Goal: Task Accomplishment & Management: Manage account settings

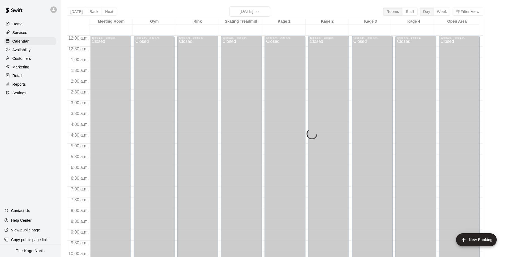
scroll to position [274, 0]
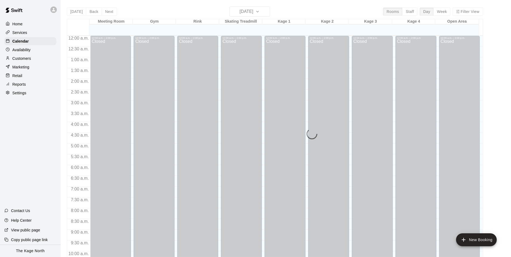
scroll to position [274, 0]
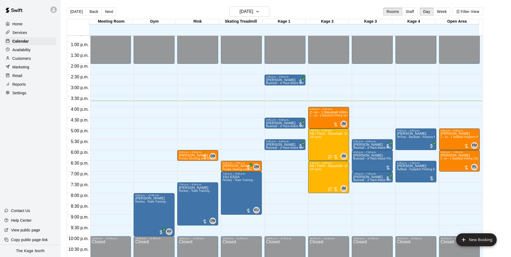
click at [27, 60] on p "Customers" at bounding box center [21, 58] width 19 height 5
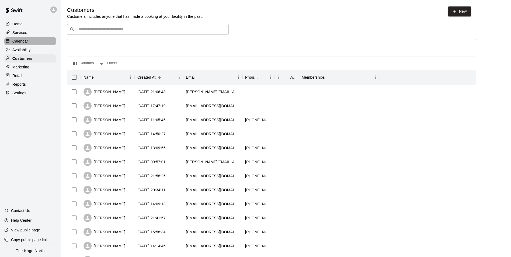
click at [31, 42] on div "Calendar" at bounding box center [30, 41] width 52 height 8
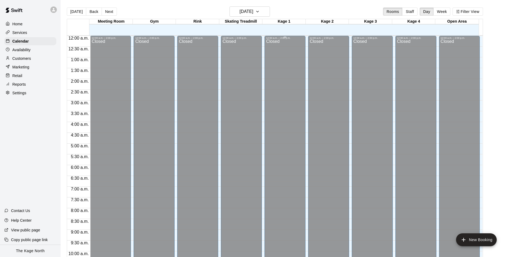
scroll to position [274, 0]
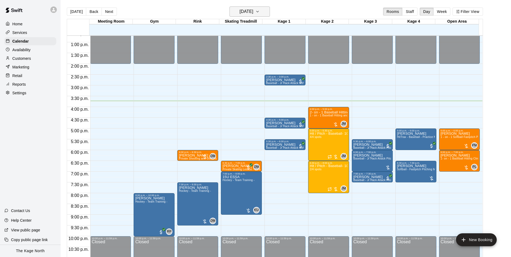
click at [253, 13] on h6 "[DATE]" at bounding box center [247, 12] width 14 height 8
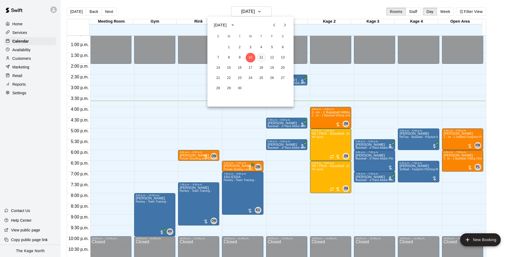
click at [262, 58] on button "11" at bounding box center [262, 58] width 10 height 10
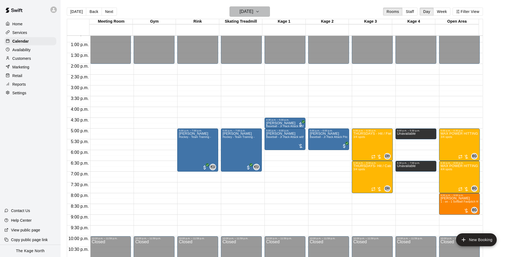
click at [253, 12] on h6 "[DATE]" at bounding box center [247, 12] width 14 height 8
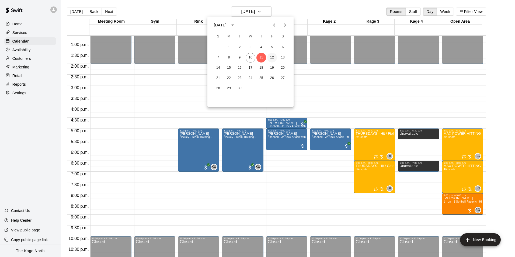
click at [272, 57] on button "12" at bounding box center [272, 58] width 10 height 10
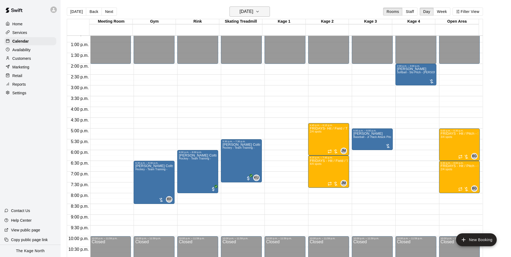
click at [253, 11] on h6 "[DATE]" at bounding box center [247, 12] width 14 height 8
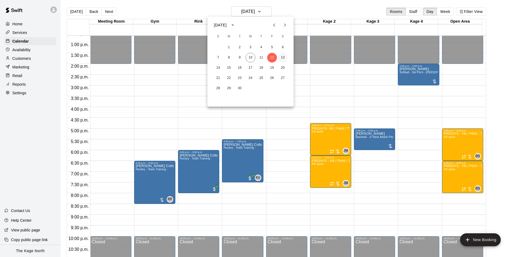
click at [283, 58] on button "13" at bounding box center [283, 58] width 10 height 10
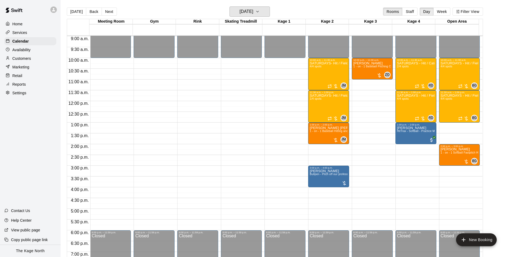
scroll to position [193, 0]
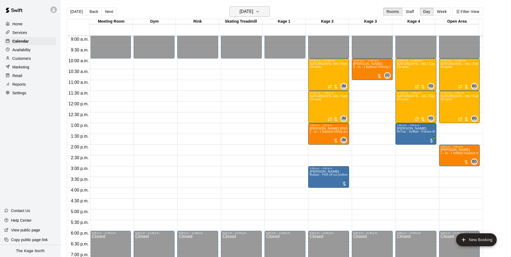
click at [264, 12] on button "[DATE]" at bounding box center [250, 11] width 40 height 10
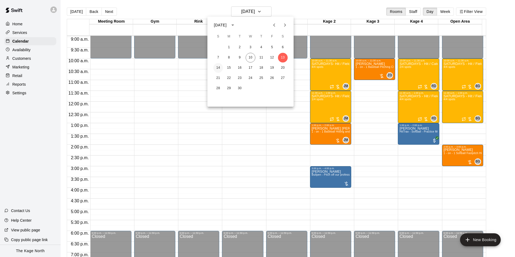
click at [222, 67] on button "14" at bounding box center [218, 68] width 10 height 10
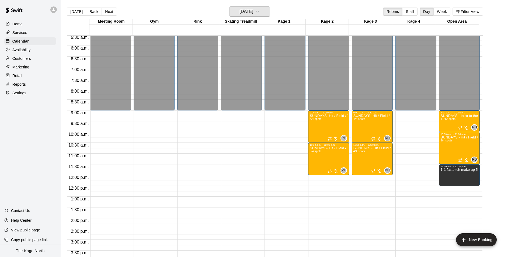
scroll to position [112, 0]
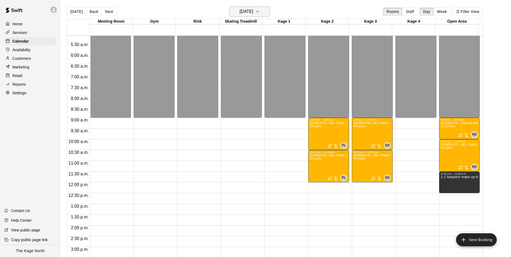
click at [253, 9] on h6 "[DATE]" at bounding box center [247, 12] width 14 height 8
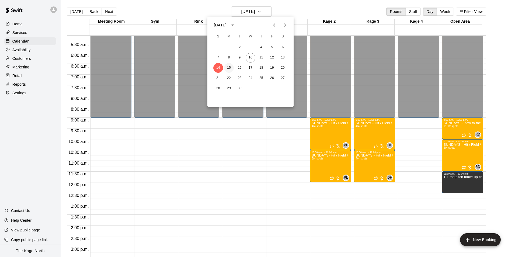
click at [232, 68] on button "15" at bounding box center [229, 68] width 10 height 10
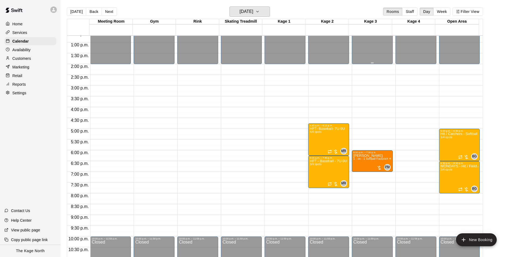
scroll to position [274, 0]
click at [253, 12] on h6 "[DATE]" at bounding box center [247, 12] width 14 height 8
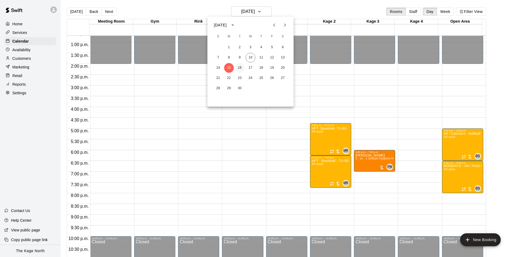
click at [238, 68] on button "16" at bounding box center [240, 68] width 10 height 10
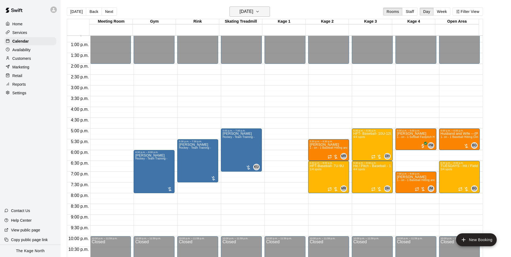
click at [253, 10] on h6 "[DATE]" at bounding box center [247, 12] width 14 height 8
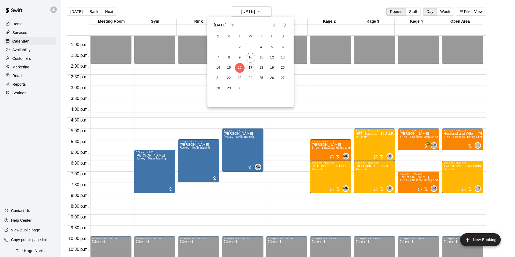
click at [249, 69] on button "17" at bounding box center [251, 68] width 10 height 10
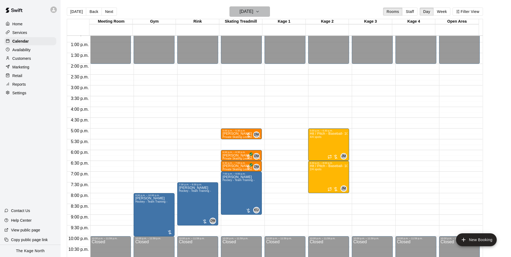
click at [253, 13] on h6 "[DATE]" at bounding box center [247, 12] width 14 height 8
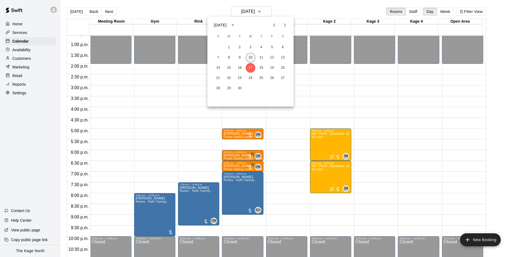
click at [250, 57] on button "10" at bounding box center [251, 58] width 10 height 10
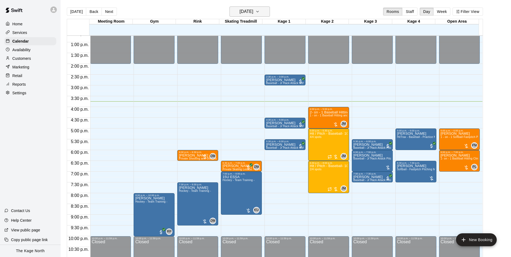
click at [267, 9] on button "[DATE]" at bounding box center [250, 11] width 40 height 10
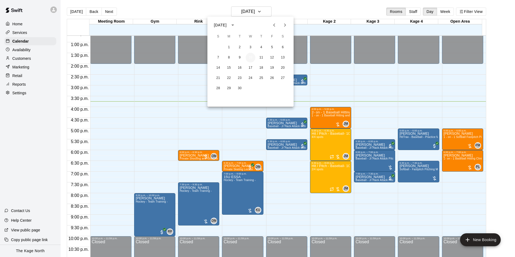
click at [248, 57] on button "10" at bounding box center [251, 58] width 10 height 10
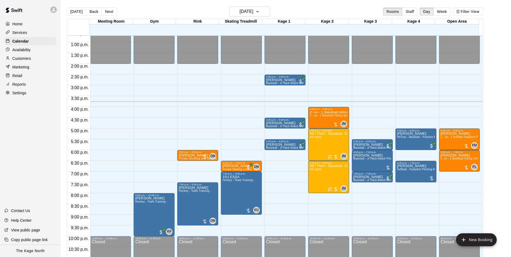
click at [302, 8] on div "[DATE] Back [DATE][DATE] Rooms Staff Day Week Filter View" at bounding box center [275, 12] width 416 height 12
click at [287, 80] on p "[PERSON_NAME]" at bounding box center [285, 80] width 38 height 0
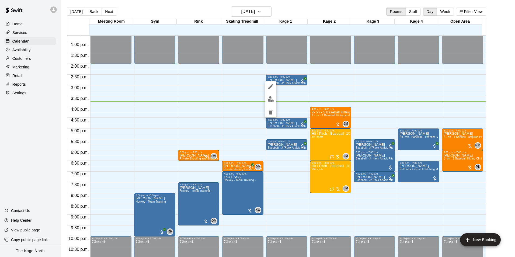
click at [271, 85] on icon "edit" at bounding box center [271, 86] width 6 height 6
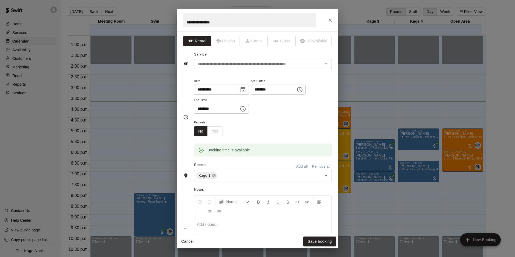
click at [184, 22] on input "**********" at bounding box center [249, 20] width 133 height 14
type input "**********"
click at [320, 244] on button "Save booking" at bounding box center [319, 242] width 33 height 10
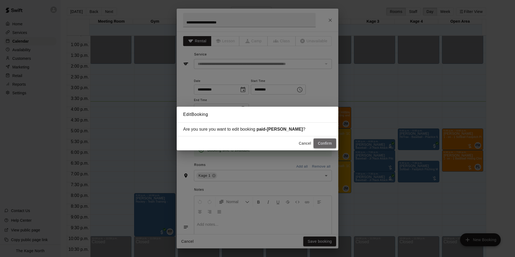
click at [322, 144] on button "Confirm" at bounding box center [325, 144] width 23 height 10
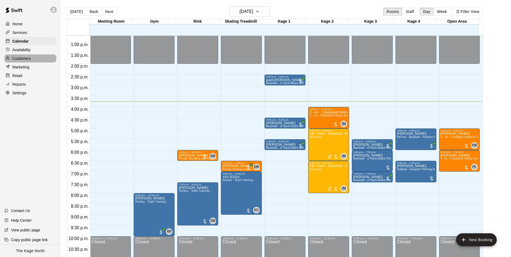
click at [30, 61] on p "Customers" at bounding box center [21, 58] width 19 height 5
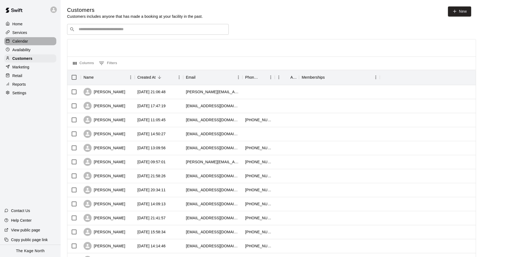
click at [19, 42] on p "Calendar" at bounding box center [20, 41] width 16 height 5
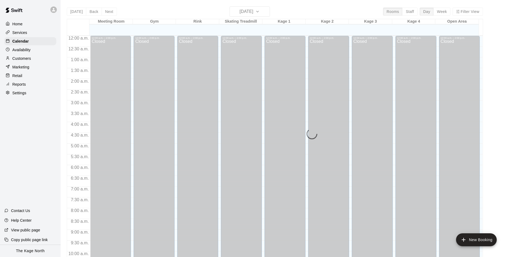
scroll to position [274, 0]
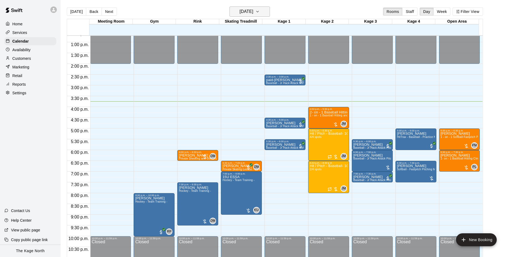
click at [249, 9] on h6 "[DATE]" at bounding box center [247, 12] width 14 height 8
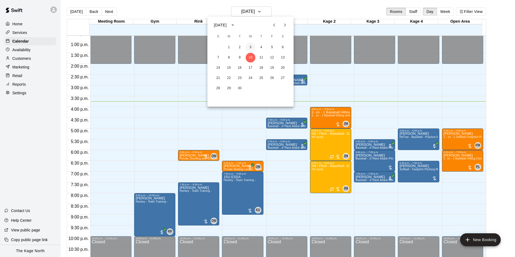
click at [250, 48] on button "3" at bounding box center [251, 48] width 10 height 10
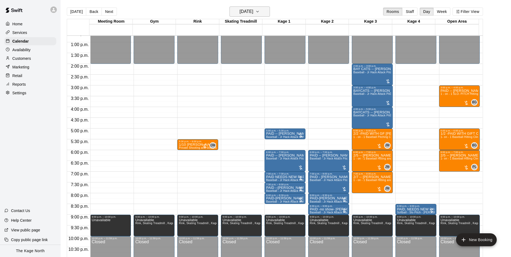
click at [253, 11] on h6 "[DATE]" at bounding box center [247, 12] width 14 height 8
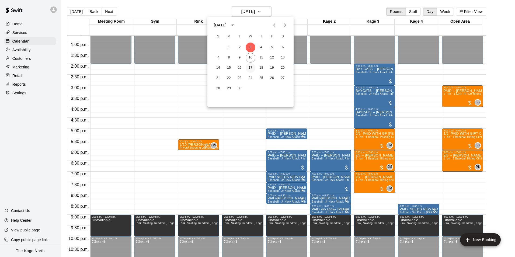
click at [249, 69] on button "17" at bounding box center [251, 68] width 10 height 10
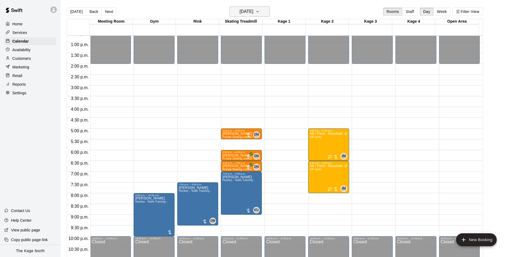
click at [253, 13] on h6 "[DATE]" at bounding box center [247, 12] width 14 height 8
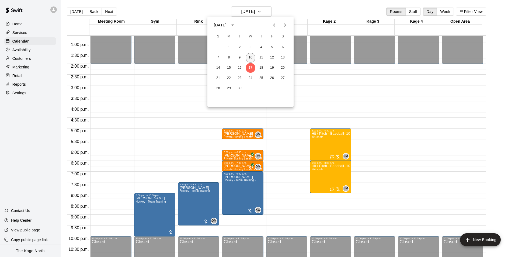
click at [251, 58] on button "10" at bounding box center [251, 58] width 10 height 10
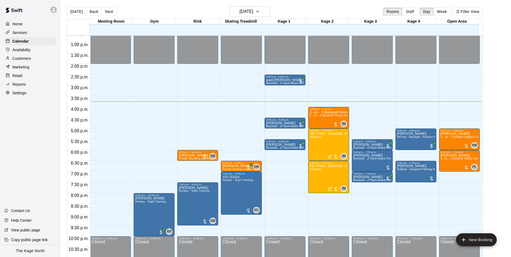
click at [20, 24] on p "Home" at bounding box center [17, 23] width 10 height 5
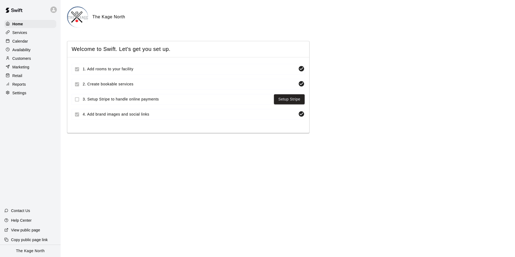
click at [24, 43] on p "Calendar" at bounding box center [20, 41] width 16 height 5
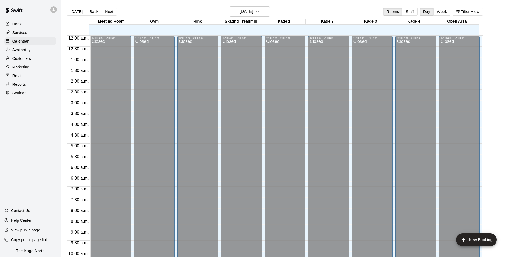
scroll to position [274, 0]
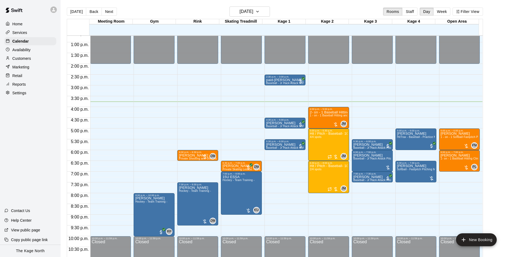
click at [23, 57] on p "Customers" at bounding box center [21, 58] width 19 height 5
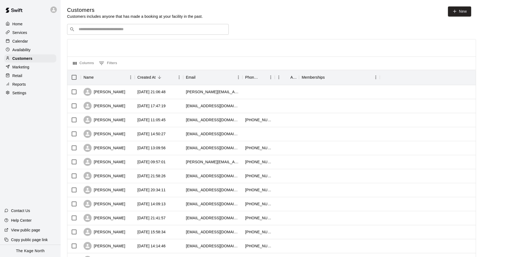
click at [24, 37] on div "Services" at bounding box center [30, 33] width 52 height 8
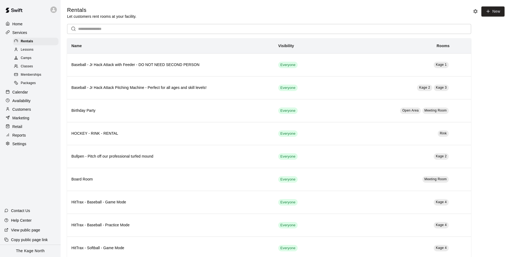
click at [18, 23] on p "Home" at bounding box center [17, 23] width 10 height 5
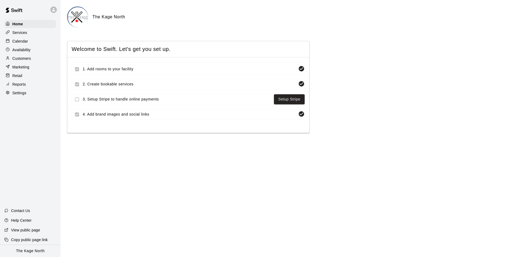
click at [19, 42] on p "Calendar" at bounding box center [20, 41] width 16 height 5
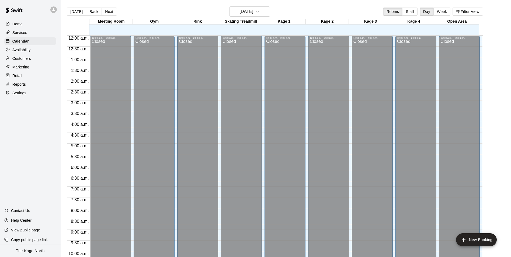
scroll to position [274, 0]
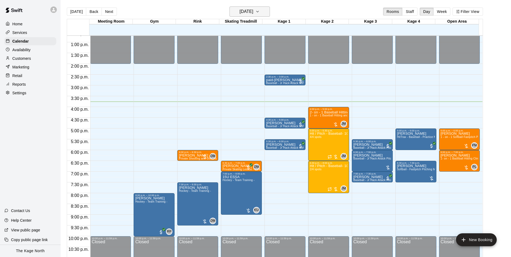
click at [253, 13] on h6 "[DATE]" at bounding box center [247, 12] width 14 height 8
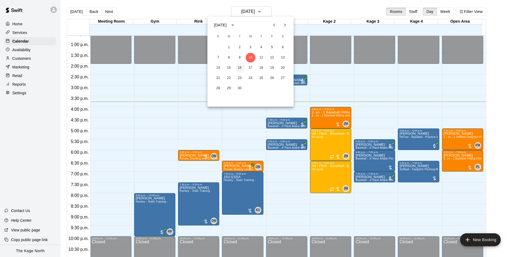
click at [241, 66] on button "16" at bounding box center [240, 68] width 10 height 10
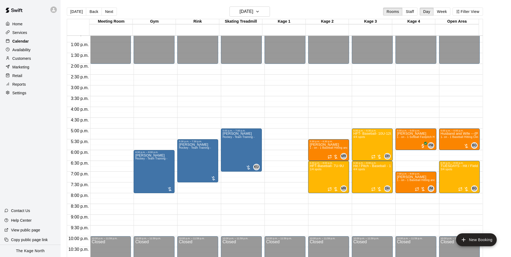
click at [28, 43] on p "Calendar" at bounding box center [20, 41] width 16 height 5
click at [22, 21] on p "Home" at bounding box center [17, 23] width 10 height 5
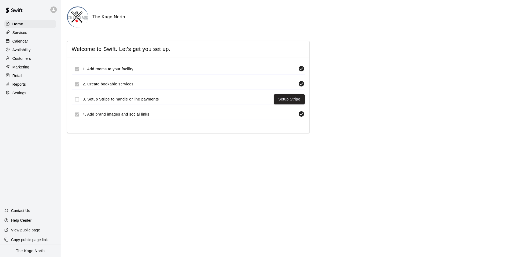
click at [26, 40] on p "Calendar" at bounding box center [20, 41] width 16 height 5
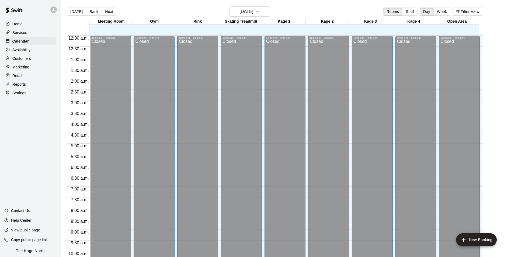
scroll to position [274, 0]
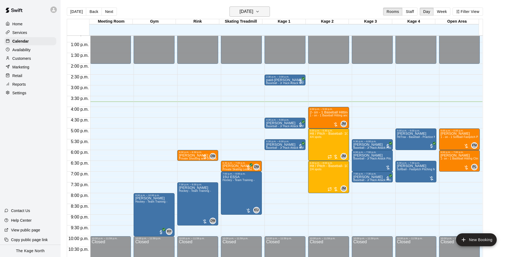
click at [253, 12] on h6 "[DATE]" at bounding box center [247, 12] width 14 height 8
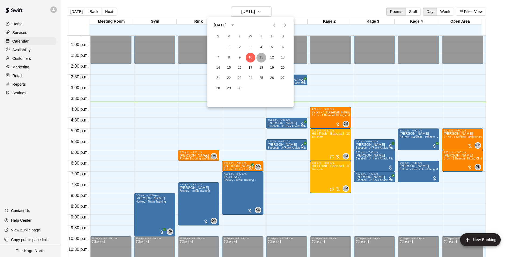
click at [260, 54] on button "11" at bounding box center [262, 58] width 10 height 10
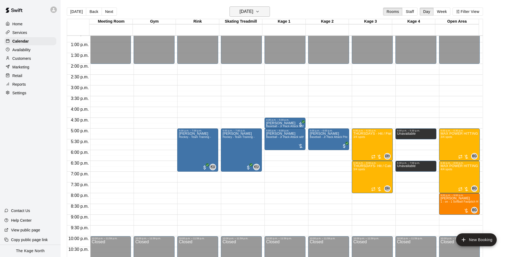
click at [253, 13] on h6 "[DATE]" at bounding box center [247, 12] width 14 height 8
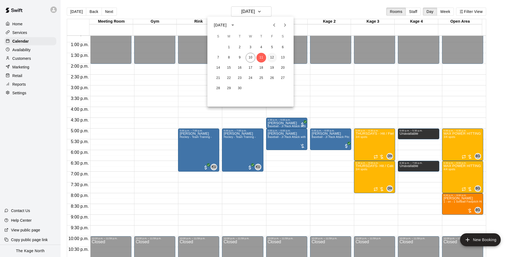
click at [272, 56] on button "12" at bounding box center [272, 58] width 10 height 10
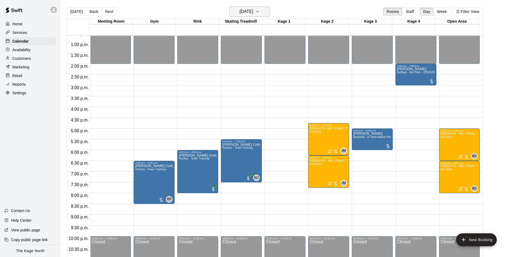
click at [253, 12] on h6 "[DATE]" at bounding box center [247, 12] width 14 height 8
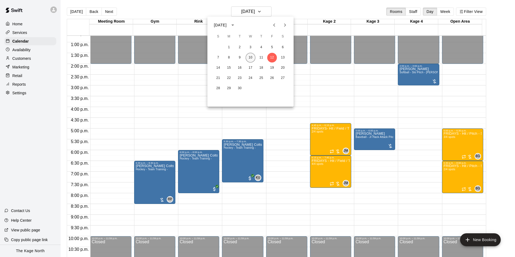
click at [251, 56] on button "10" at bounding box center [251, 58] width 10 height 10
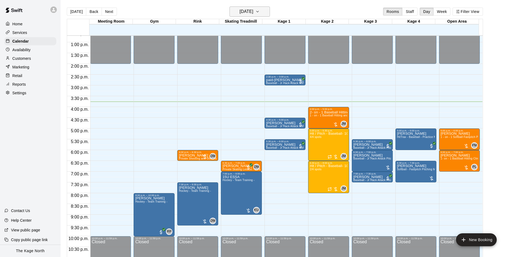
click at [253, 9] on h6 "[DATE]" at bounding box center [247, 12] width 14 height 8
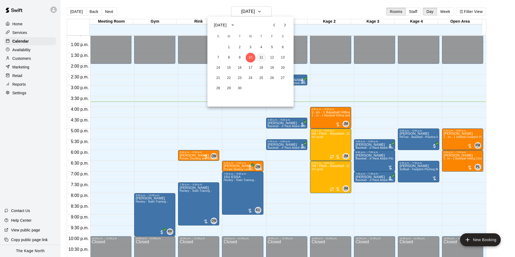
click at [260, 55] on button "11" at bounding box center [262, 58] width 10 height 10
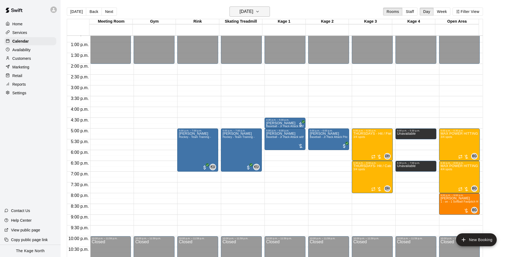
click at [253, 12] on h6 "[DATE]" at bounding box center [247, 12] width 14 height 8
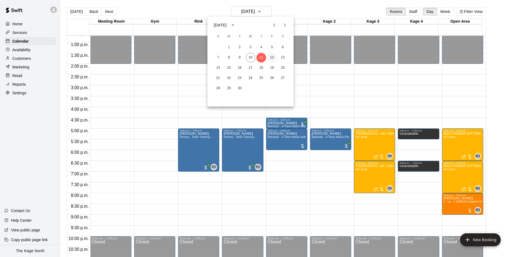
click at [270, 58] on button "12" at bounding box center [272, 58] width 10 height 10
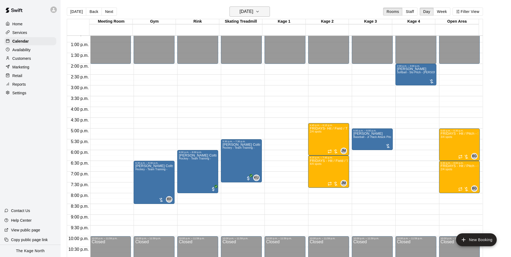
click at [261, 12] on button "[DATE]" at bounding box center [250, 11] width 40 height 10
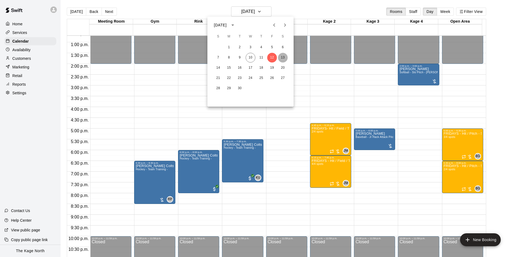
click at [284, 57] on button "13" at bounding box center [283, 58] width 10 height 10
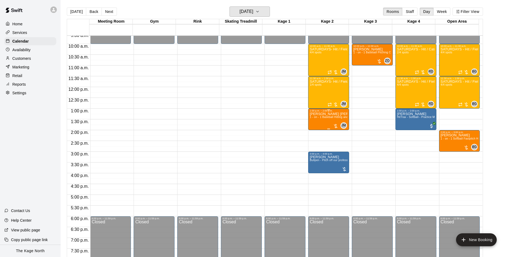
scroll to position [193, 0]
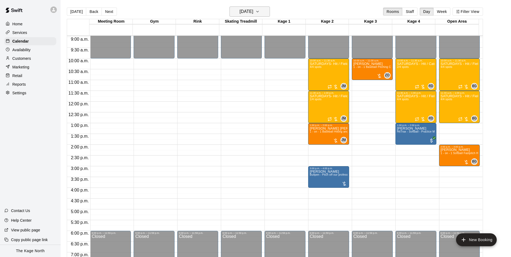
click at [253, 9] on h6 "[DATE]" at bounding box center [247, 12] width 14 height 8
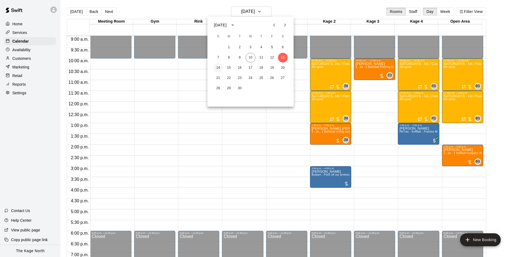
click at [217, 67] on button "14" at bounding box center [218, 68] width 10 height 10
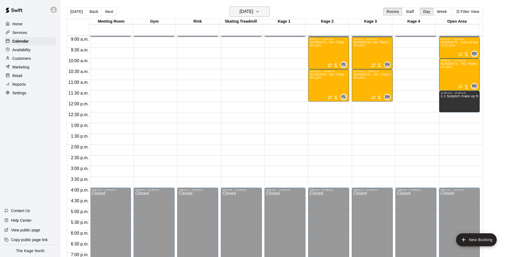
click at [246, 13] on h6 "[DATE]" at bounding box center [247, 12] width 14 height 8
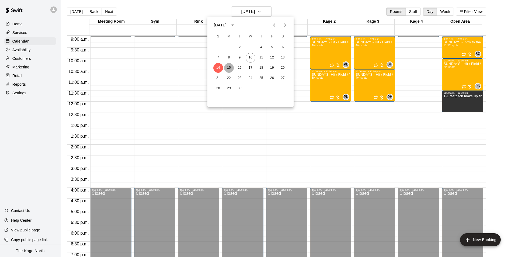
click at [230, 66] on button "15" at bounding box center [229, 68] width 10 height 10
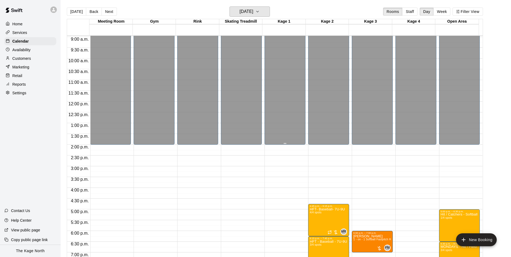
scroll to position [274, 0]
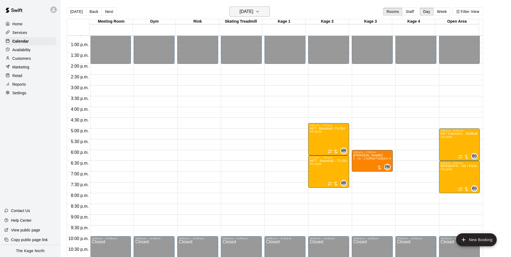
click at [253, 7] on button "[DATE]" at bounding box center [250, 11] width 40 height 10
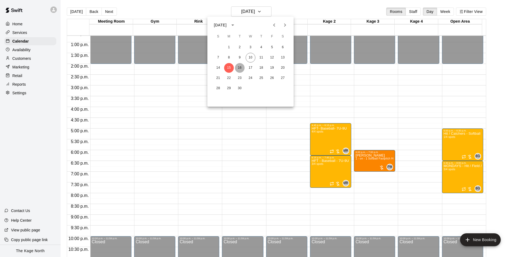
click at [239, 69] on button "16" at bounding box center [240, 68] width 10 height 10
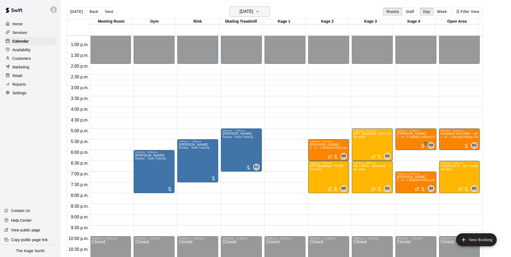
click at [253, 14] on h6 "[DATE]" at bounding box center [247, 12] width 14 height 8
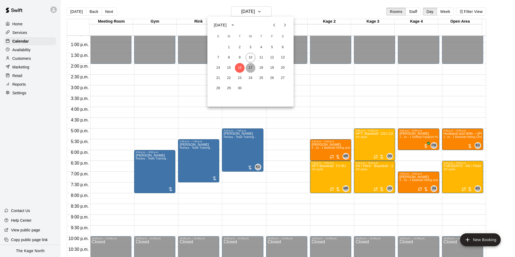
click at [250, 70] on button "17" at bounding box center [251, 68] width 10 height 10
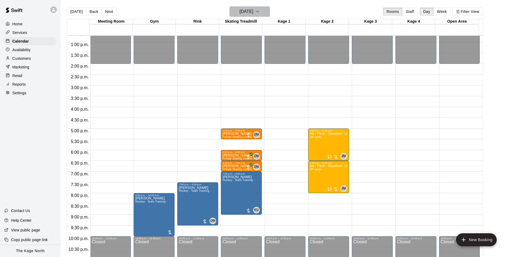
click at [253, 12] on h6 "[DATE]" at bounding box center [247, 12] width 14 height 8
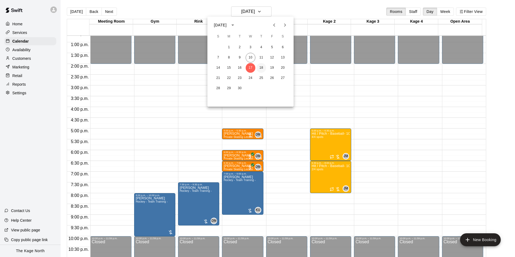
click at [261, 66] on button "18" at bounding box center [262, 68] width 10 height 10
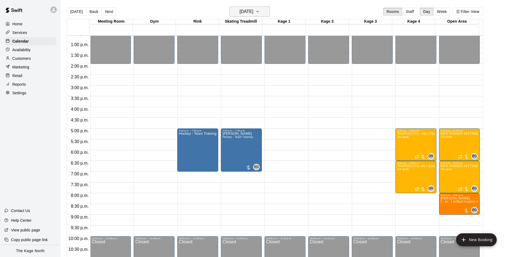
click at [264, 15] on button "[DATE]" at bounding box center [250, 11] width 40 height 10
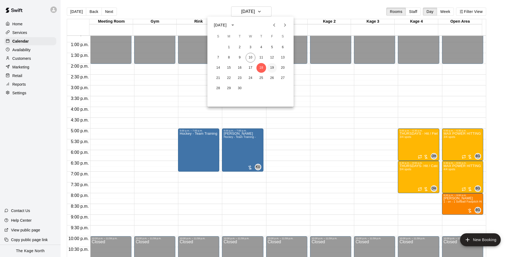
click at [271, 67] on button "19" at bounding box center [272, 68] width 10 height 10
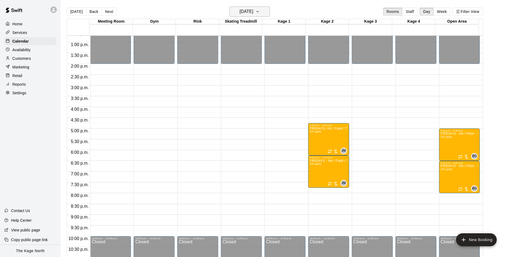
click at [253, 8] on h6 "[DATE]" at bounding box center [247, 12] width 14 height 8
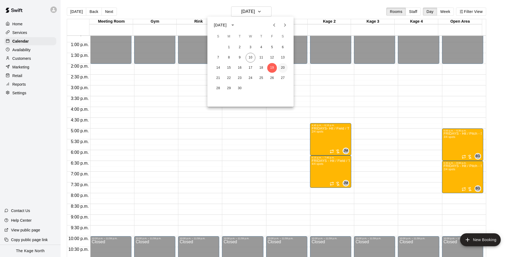
click at [281, 67] on button "20" at bounding box center [283, 68] width 10 height 10
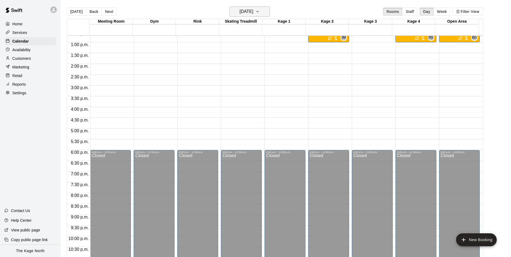
click at [253, 12] on h6 "[DATE]" at bounding box center [247, 12] width 14 height 8
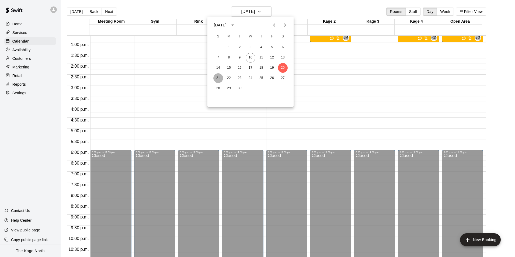
click at [219, 79] on button "21" at bounding box center [218, 78] width 10 height 10
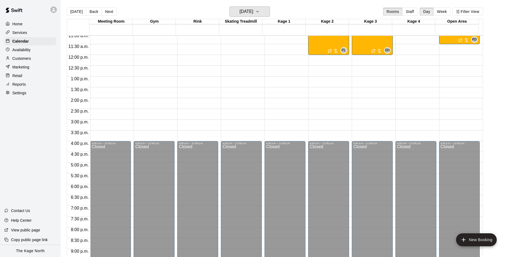
scroll to position [220, 0]
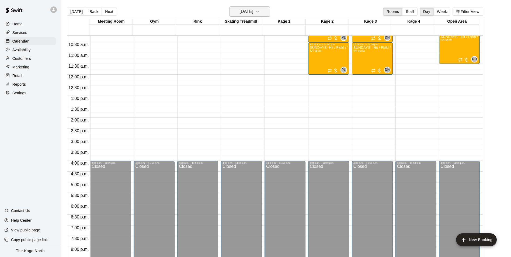
click at [253, 14] on h6 "[DATE]" at bounding box center [247, 12] width 14 height 8
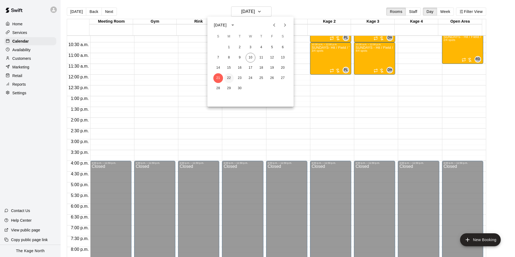
click at [230, 76] on button "22" at bounding box center [229, 78] width 10 height 10
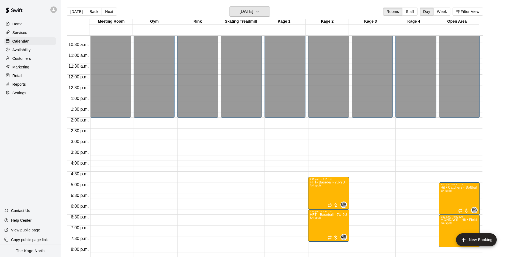
scroll to position [291, 0]
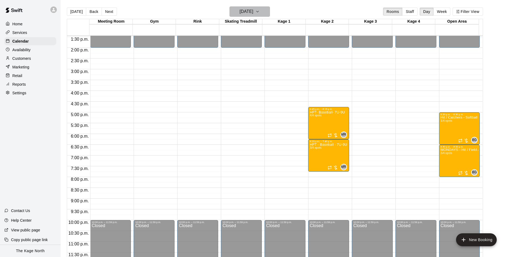
click at [251, 14] on h6 "[DATE]" at bounding box center [247, 12] width 14 height 8
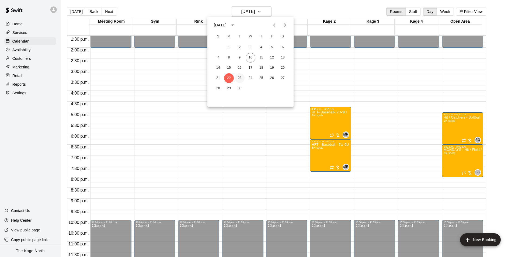
click at [240, 80] on button "23" at bounding box center [240, 78] width 10 height 10
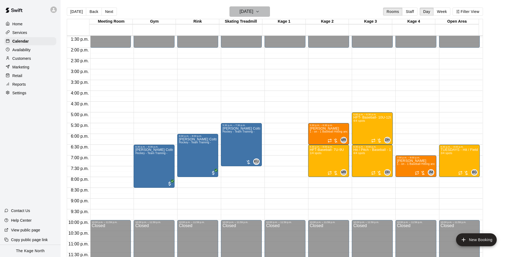
click at [253, 12] on h6 "[DATE]" at bounding box center [247, 12] width 14 height 8
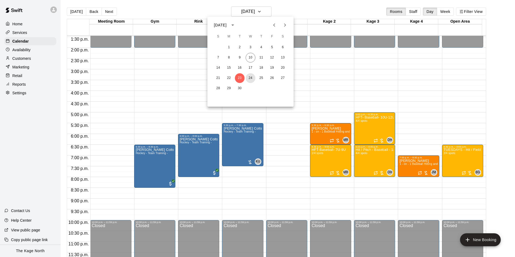
click at [250, 76] on button "24" at bounding box center [251, 78] width 10 height 10
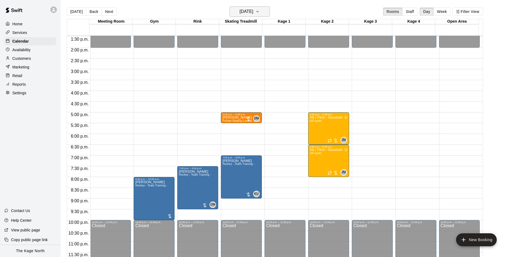
click at [260, 11] on icon "button" at bounding box center [258, 11] width 4 height 6
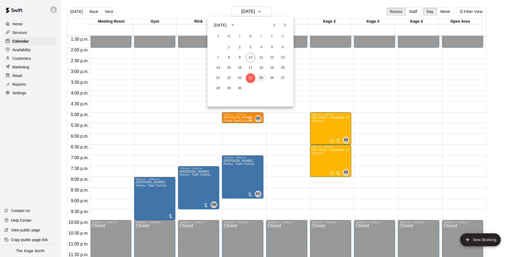
click at [261, 78] on button "25" at bounding box center [262, 78] width 10 height 10
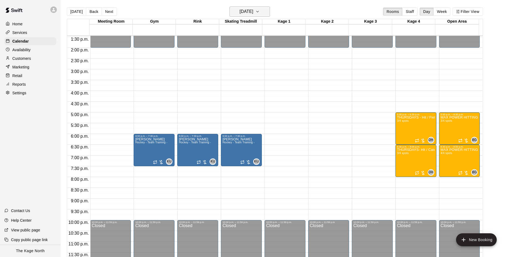
click at [250, 8] on button "[DATE]" at bounding box center [250, 11] width 40 height 10
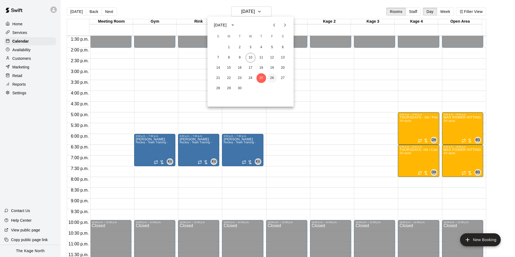
click at [271, 79] on button "26" at bounding box center [272, 78] width 10 height 10
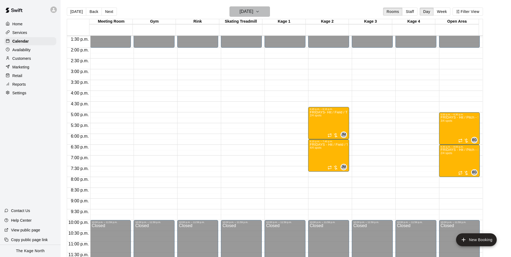
click at [260, 13] on icon "button" at bounding box center [258, 11] width 4 height 6
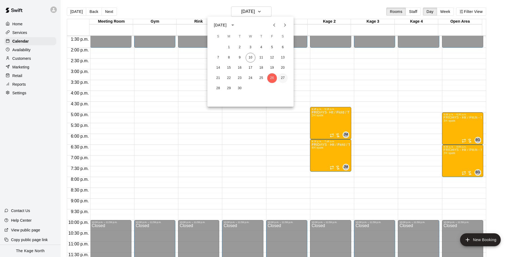
click at [281, 77] on button "27" at bounding box center [283, 78] width 10 height 10
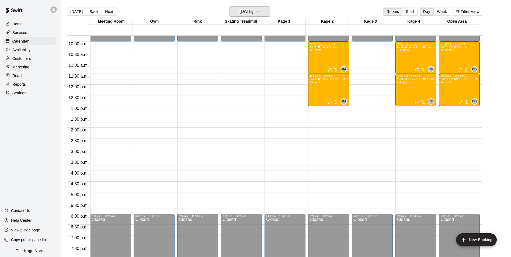
scroll to position [210, 0]
click at [253, 11] on h6 "[DATE]" at bounding box center [247, 12] width 14 height 8
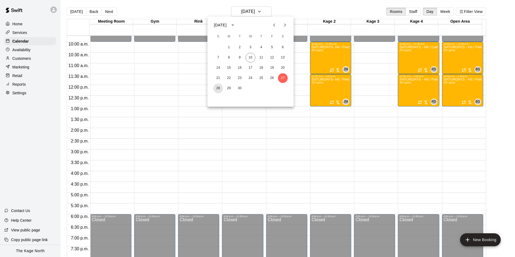
click at [218, 88] on button "28" at bounding box center [218, 89] width 10 height 10
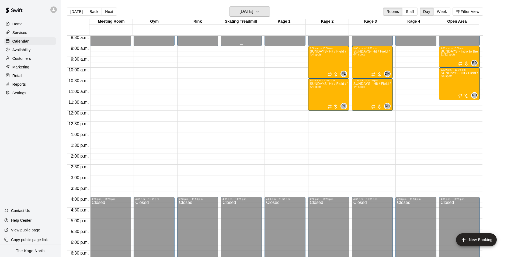
scroll to position [156, 0]
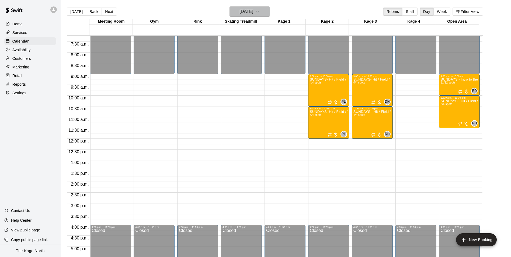
click at [253, 13] on h6 "[DATE]" at bounding box center [247, 12] width 14 height 8
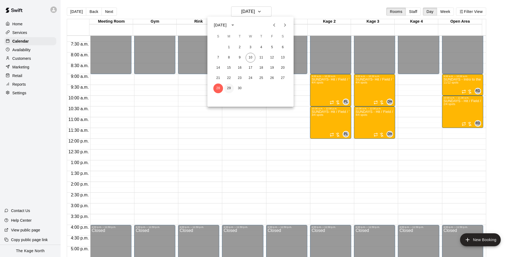
click at [231, 87] on button "29" at bounding box center [229, 89] width 10 height 10
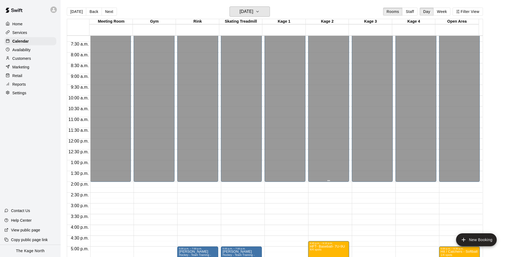
scroll to position [237, 0]
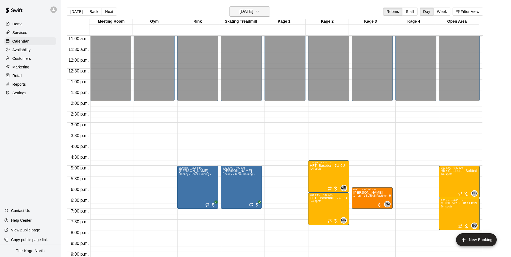
click at [256, 8] on button "[DATE]" at bounding box center [250, 11] width 40 height 10
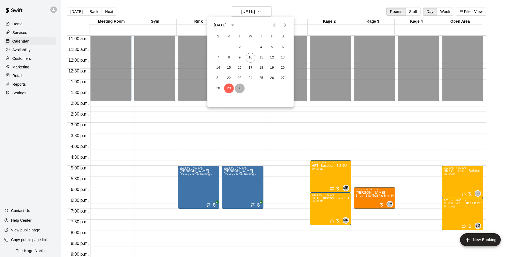
click at [239, 87] on button "30" at bounding box center [240, 89] width 10 height 10
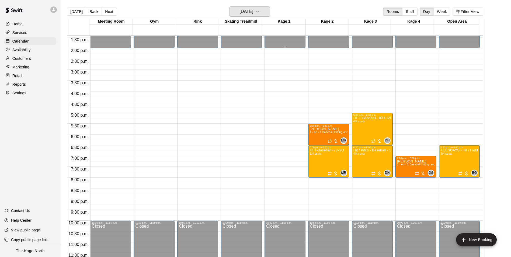
scroll to position [291, 0]
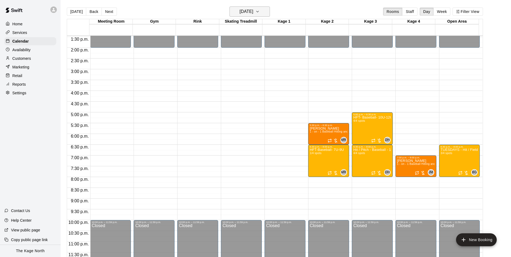
click at [253, 14] on h6 "[DATE]" at bounding box center [247, 12] width 14 height 8
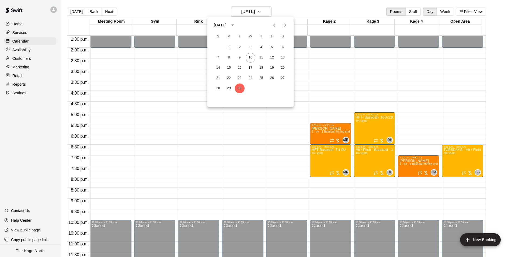
click at [284, 27] on icon "Next month" at bounding box center [285, 25] width 6 height 6
click at [251, 47] on button "1" at bounding box center [251, 48] width 10 height 10
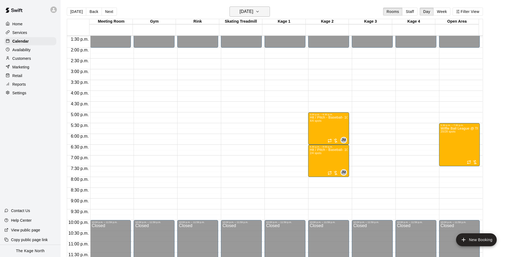
click at [260, 13] on icon "button" at bounding box center [258, 11] width 4 height 6
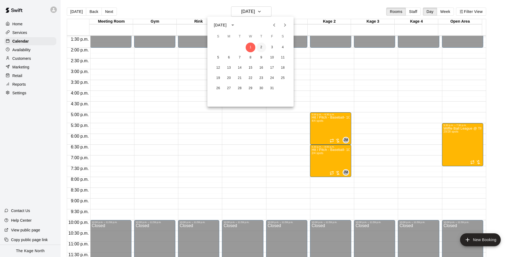
click at [260, 47] on button "2" at bounding box center [262, 48] width 10 height 10
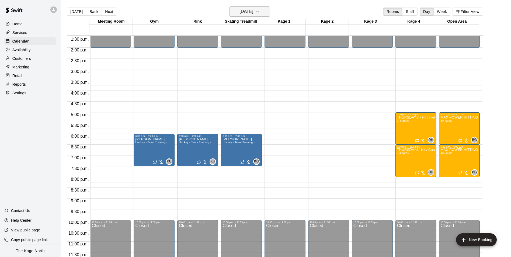
click at [253, 11] on h6 "[DATE]" at bounding box center [247, 12] width 14 height 8
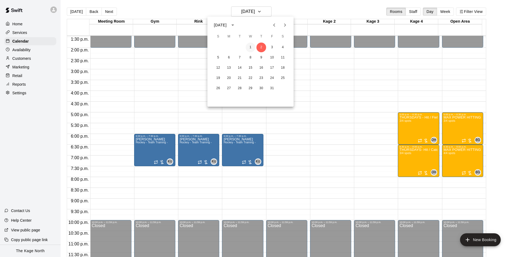
click at [251, 47] on button "1" at bounding box center [251, 48] width 10 height 10
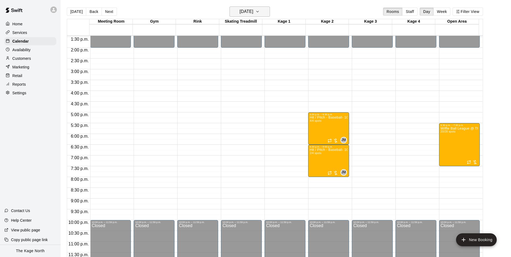
click at [256, 7] on button "[DATE]" at bounding box center [250, 11] width 40 height 10
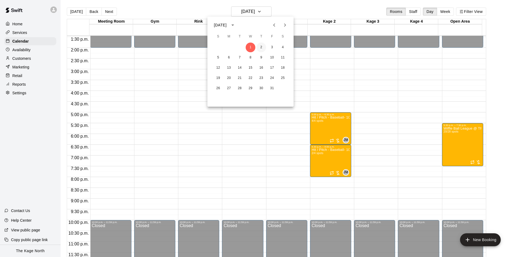
click at [262, 47] on button "2" at bounding box center [262, 48] width 10 height 10
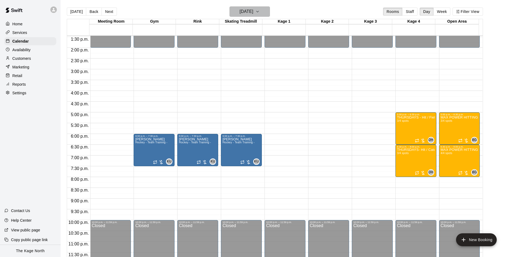
click at [264, 11] on button "[DATE]" at bounding box center [250, 11] width 40 height 10
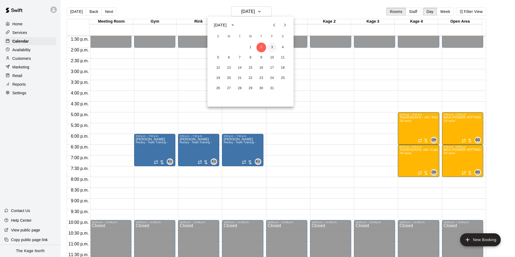
click at [273, 48] on button "3" at bounding box center [272, 48] width 10 height 10
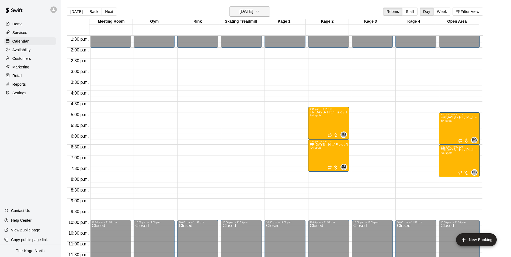
click at [261, 11] on button "[DATE]" at bounding box center [250, 11] width 40 height 10
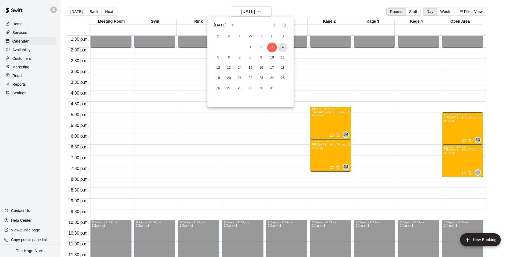
click at [279, 47] on button "4" at bounding box center [283, 48] width 10 height 10
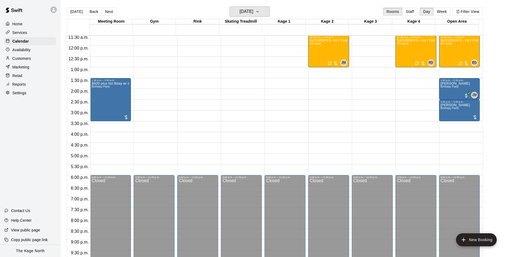
scroll to position [210, 0]
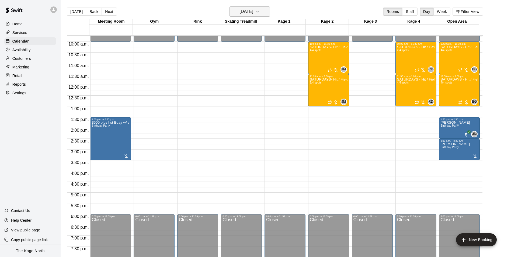
click at [260, 12] on icon "button" at bounding box center [258, 11] width 4 height 6
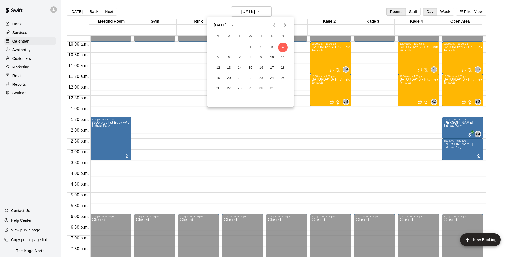
click at [278, 25] on button "Previous month" at bounding box center [274, 25] width 11 height 11
click at [284, 9] on div at bounding box center [257, 128] width 515 height 257
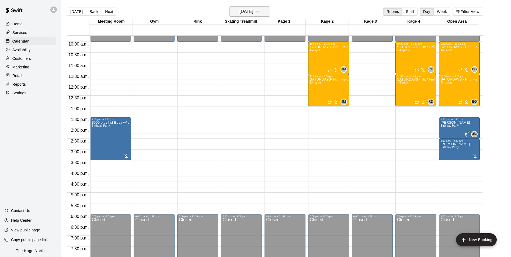
click at [253, 9] on h6 "[DATE]" at bounding box center [247, 12] width 14 height 8
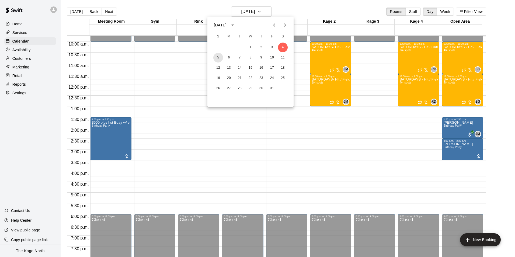
drag, startPoint x: 215, startPoint y: 58, endPoint x: 265, endPoint y: 82, distance: 55.8
click at [215, 58] on button "5" at bounding box center [218, 58] width 10 height 10
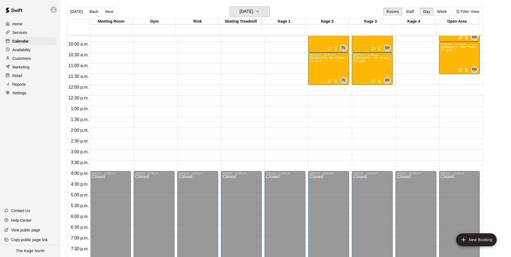
scroll to position [156, 0]
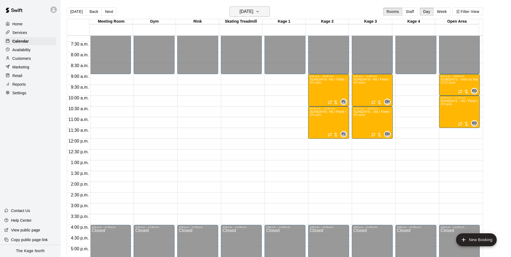
click at [253, 11] on h6 "[DATE]" at bounding box center [247, 12] width 14 height 8
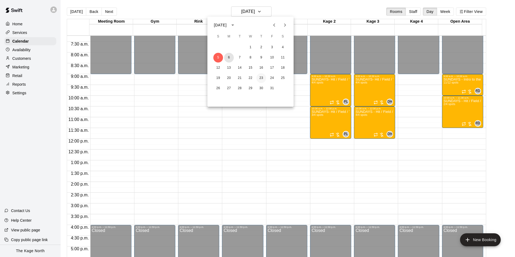
click at [230, 56] on button "6" at bounding box center [229, 58] width 10 height 10
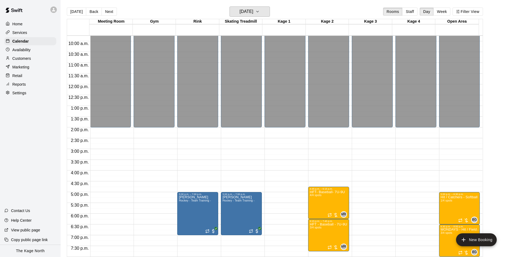
scroll to position [264, 0]
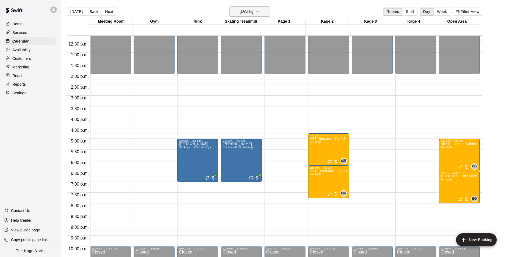
click at [253, 11] on h6 "[DATE]" at bounding box center [247, 12] width 14 height 8
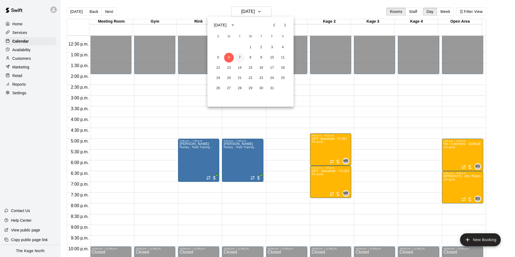
click at [237, 56] on button "7" at bounding box center [240, 58] width 10 height 10
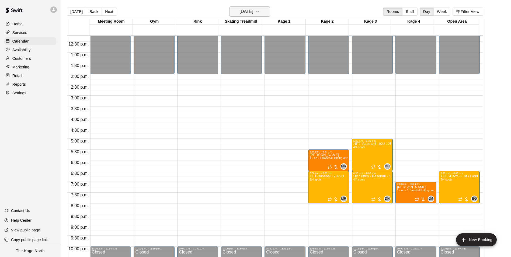
click at [253, 12] on h6 "[DATE]" at bounding box center [247, 12] width 14 height 8
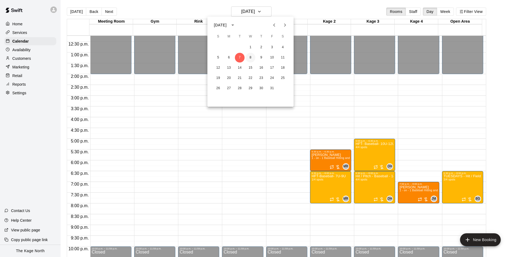
click at [249, 55] on button "8" at bounding box center [251, 58] width 10 height 10
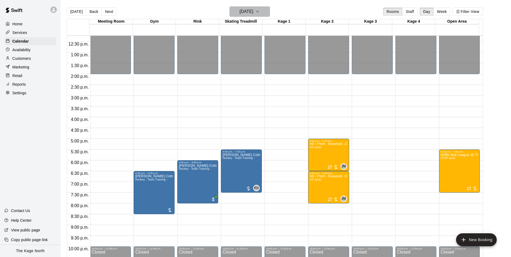
click at [253, 11] on h6 "[DATE]" at bounding box center [247, 12] width 14 height 8
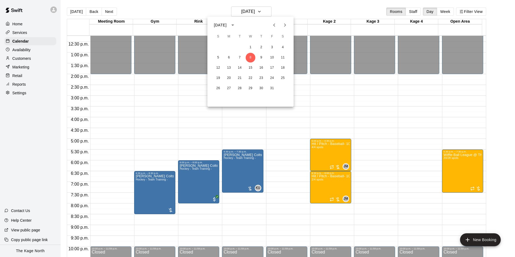
click at [271, 26] on button "Previous month" at bounding box center [274, 25] width 11 height 11
click at [286, 25] on icon "Next month" at bounding box center [285, 24] width 2 height 3
click at [250, 57] on button "10" at bounding box center [251, 58] width 10 height 10
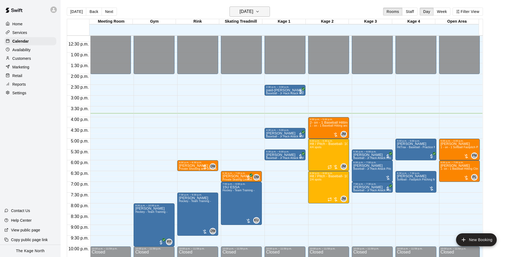
click at [253, 13] on h6 "[DATE]" at bounding box center [247, 12] width 14 height 8
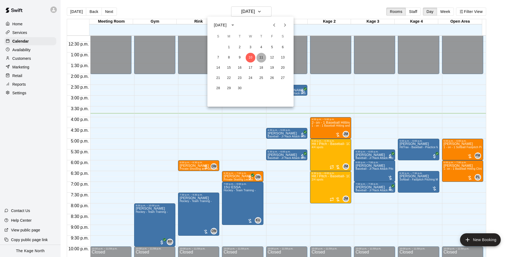
click at [262, 57] on button "11" at bounding box center [262, 58] width 10 height 10
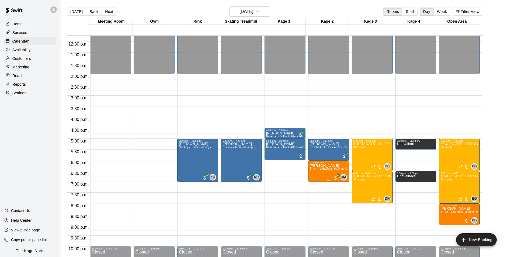
click at [334, 169] on span "1 - on - 1 Baseball Pitching Clinic" at bounding box center [331, 168] width 43 height 3
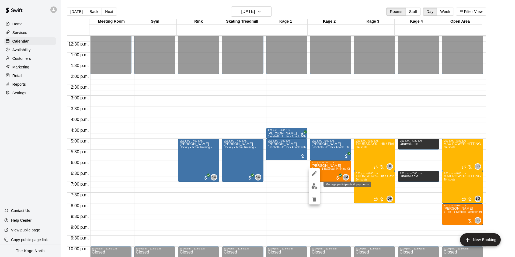
click at [318, 187] on img "edit" at bounding box center [315, 186] width 6 height 6
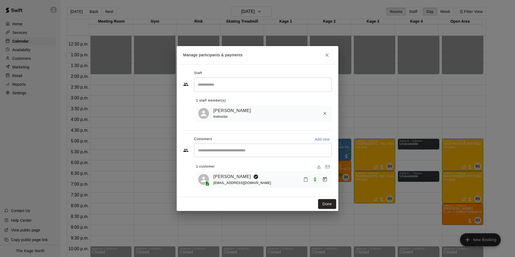
click at [326, 53] on icon "Close" at bounding box center [327, 55] width 5 height 5
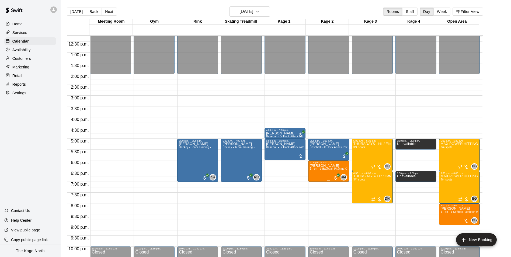
click at [337, 170] on span "1 - on - 1 Baseball Pitching Clinic" at bounding box center [331, 168] width 43 height 3
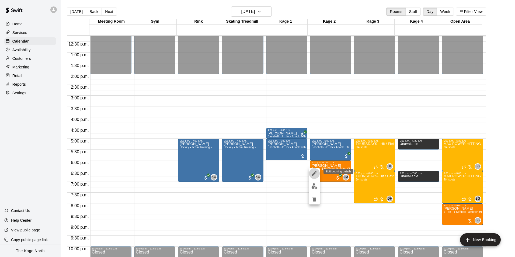
click at [313, 173] on icon "edit" at bounding box center [314, 173] width 6 height 6
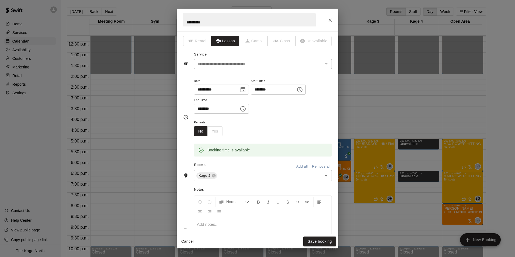
click at [328, 21] on icon "Close" at bounding box center [330, 20] width 5 height 5
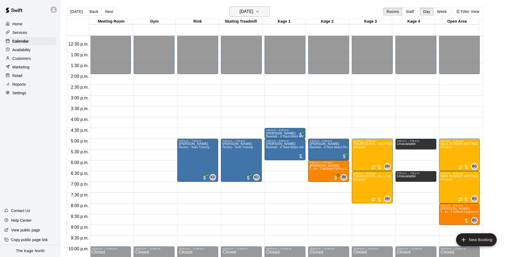
click at [260, 11] on icon "button" at bounding box center [258, 11] width 4 height 6
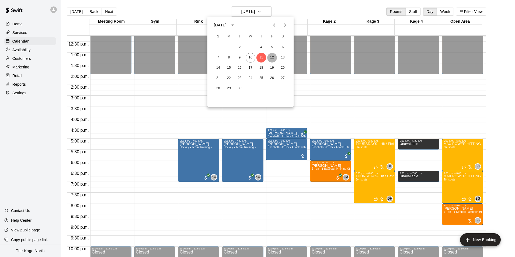
click at [271, 55] on button "12" at bounding box center [272, 58] width 10 height 10
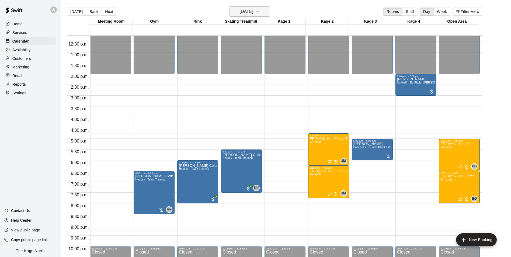
click at [250, 9] on h6 "[DATE]" at bounding box center [247, 12] width 14 height 8
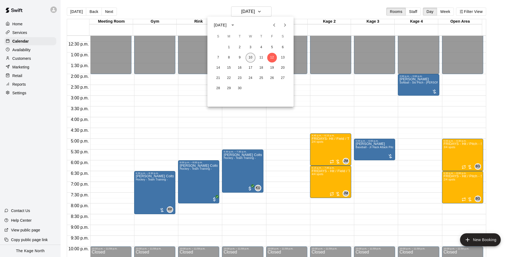
click at [249, 56] on button "10" at bounding box center [251, 58] width 10 height 10
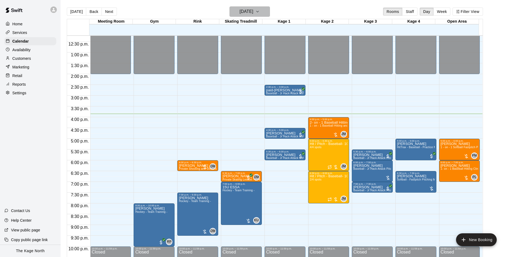
click at [253, 13] on h6 "[DATE]" at bounding box center [247, 12] width 14 height 8
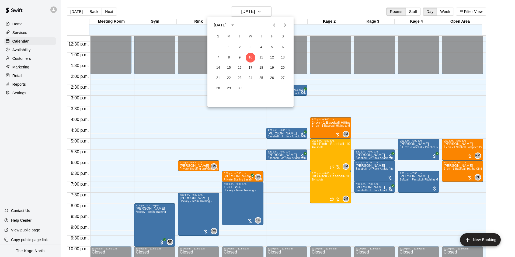
click at [293, 9] on div at bounding box center [257, 128] width 515 height 257
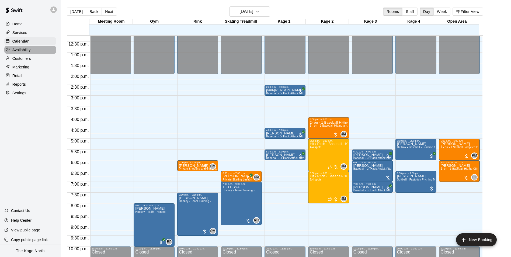
click at [33, 49] on div "Availability" at bounding box center [30, 50] width 52 height 8
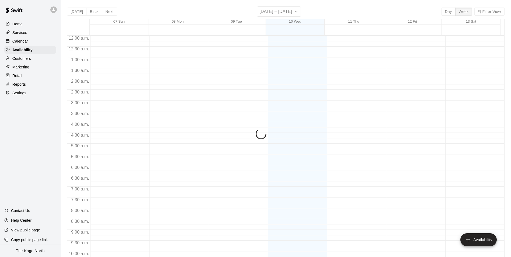
scroll to position [290, 0]
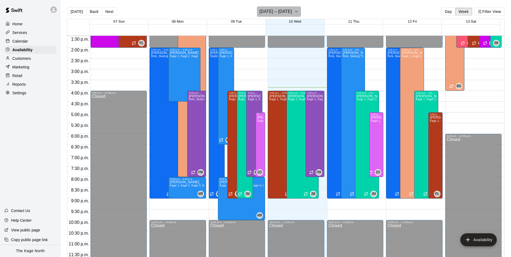
click at [292, 9] on h6 "[DATE] – [DATE]" at bounding box center [276, 12] width 33 height 8
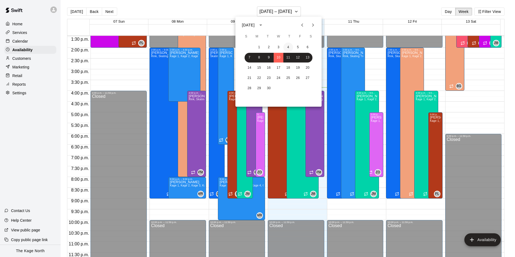
click at [287, 46] on button "4" at bounding box center [289, 48] width 10 height 10
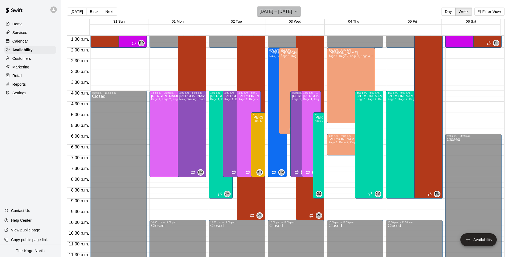
click at [292, 11] on h6 "[DATE] – [DATE]" at bounding box center [276, 12] width 33 height 8
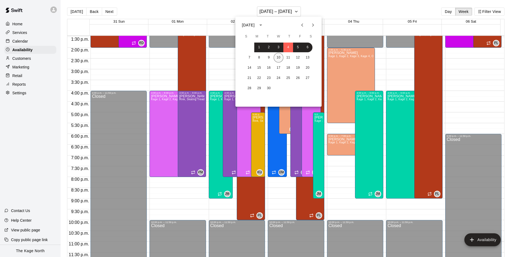
click at [279, 58] on button "10" at bounding box center [279, 58] width 10 height 10
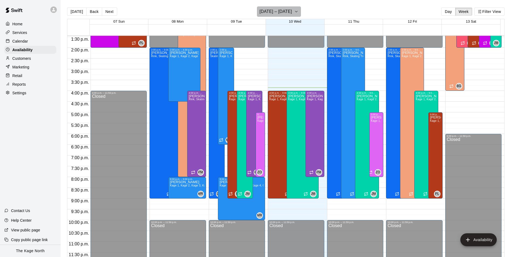
click at [290, 10] on h6 "[DATE] – [DATE]" at bounding box center [276, 12] width 33 height 8
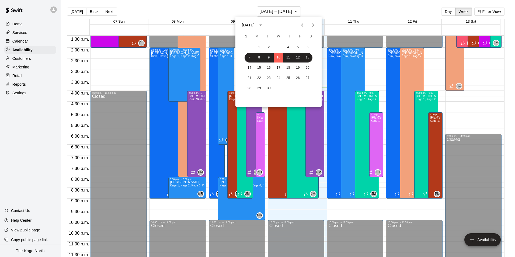
click at [323, 9] on div at bounding box center [257, 128] width 515 height 257
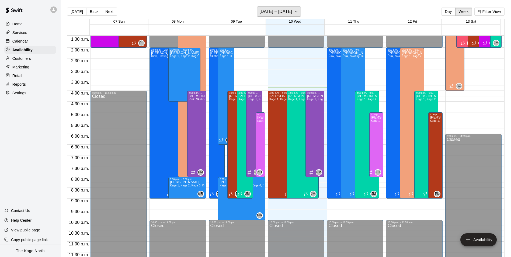
click at [295, 11] on button "[DATE] – [DATE]" at bounding box center [279, 11] width 44 height 10
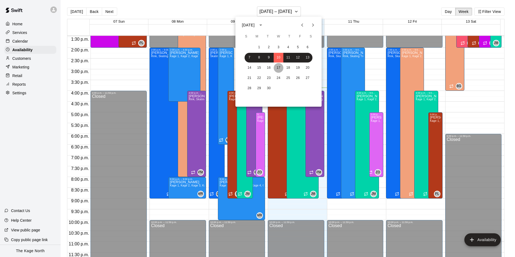
click at [278, 69] on button "17" at bounding box center [279, 68] width 10 height 10
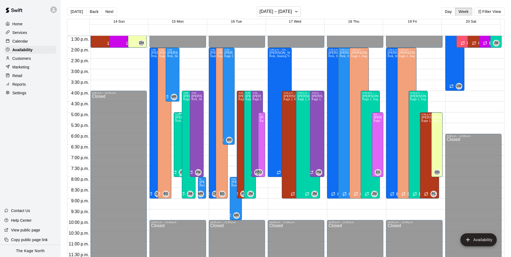
click at [177, 146] on div "[PERSON_NAME] Rink, Skating Treadmill , [GEOGRAPHIC_DATA], Kage 2, Kage 3, Kage…" at bounding box center [180, 244] width 11 height 257
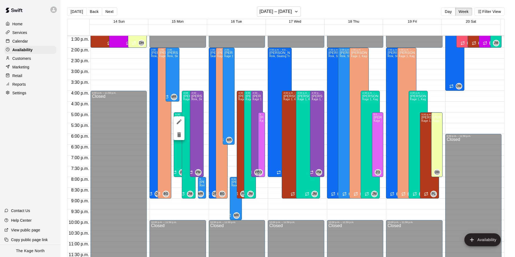
click at [181, 129] on div at bounding box center [179, 128] width 11 height 24
click at [181, 133] on icon "delete" at bounding box center [179, 134] width 4 height 5
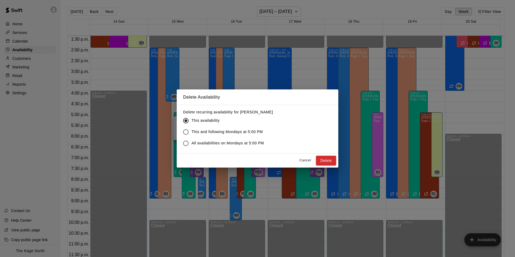
click at [232, 144] on span "All availabilities on Mondays at 5:00 PM" at bounding box center [228, 143] width 73 height 6
click at [329, 161] on button "Delete" at bounding box center [326, 161] width 20 height 10
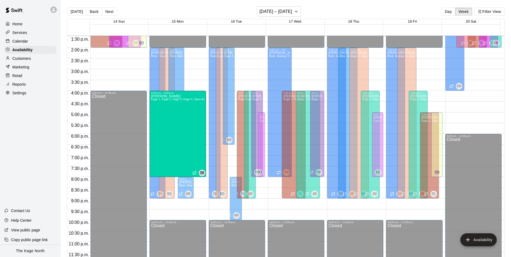
drag, startPoint x: 194, startPoint y: 197, endPoint x: 199, endPoint y: 179, distance: 19.3
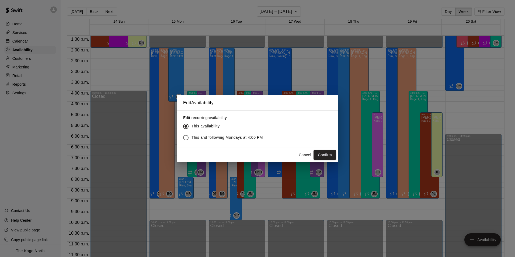
click at [233, 137] on span "This and following Mondays at 4:00 PM" at bounding box center [227, 138] width 71 height 6
click at [330, 154] on button "Confirm" at bounding box center [325, 155] width 23 height 10
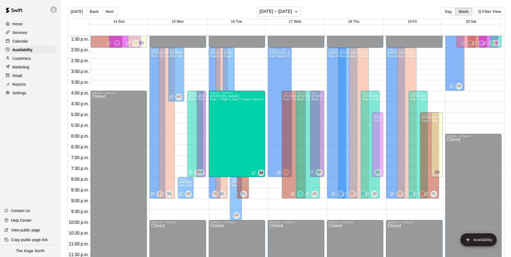
drag, startPoint x: 247, startPoint y: 197, endPoint x: 252, endPoint y: 178, distance: 19.8
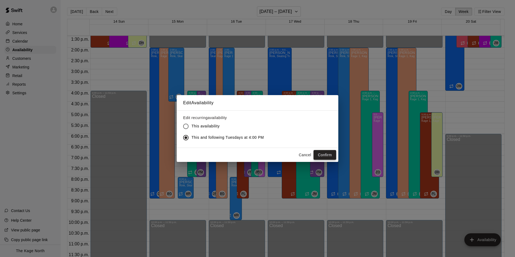
click at [321, 153] on button "Confirm" at bounding box center [325, 155] width 23 height 10
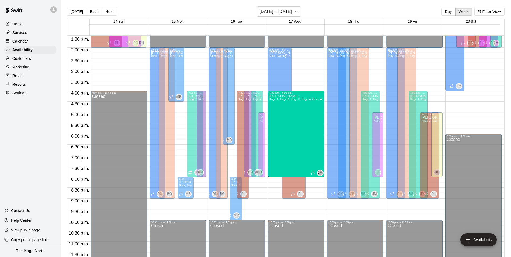
drag, startPoint x: 305, startPoint y: 197, endPoint x: 308, endPoint y: 179, distance: 18.9
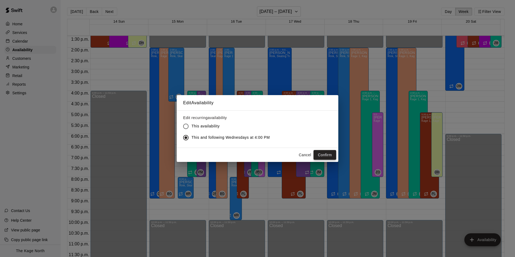
click at [323, 154] on button "Confirm" at bounding box center [325, 155] width 23 height 10
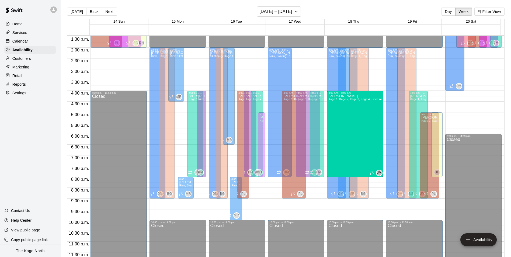
drag, startPoint x: 369, startPoint y: 197, endPoint x: 372, endPoint y: 177, distance: 20.3
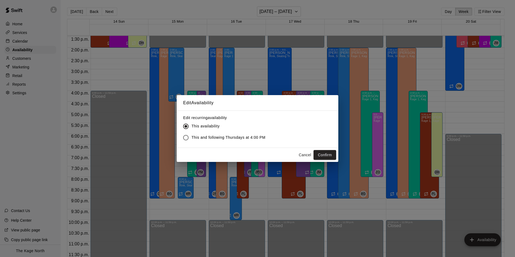
click at [197, 137] on span "This and following Thursdays at 4:00 PM" at bounding box center [229, 138] width 74 height 6
click at [323, 152] on button "Confirm" at bounding box center [325, 155] width 23 height 10
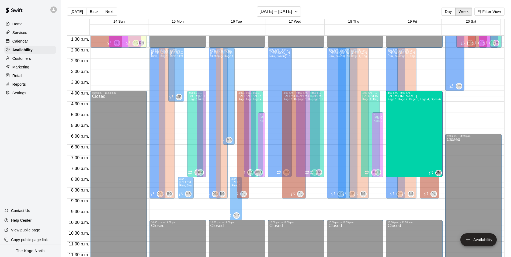
drag, startPoint x: 415, startPoint y: 197, endPoint x: 416, endPoint y: 182, distance: 15.2
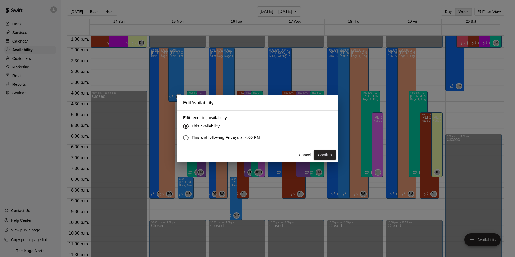
click at [222, 136] on span "This and following Fridays at 4:00 PM" at bounding box center [226, 138] width 68 height 6
click at [327, 154] on button "Confirm" at bounding box center [325, 155] width 23 height 10
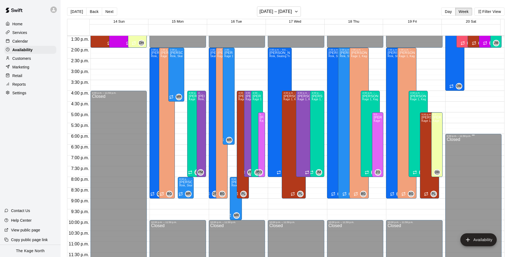
scroll to position [236, 0]
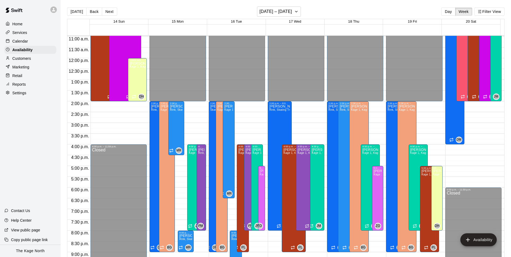
click at [22, 42] on p "Calendar" at bounding box center [20, 41] width 16 height 5
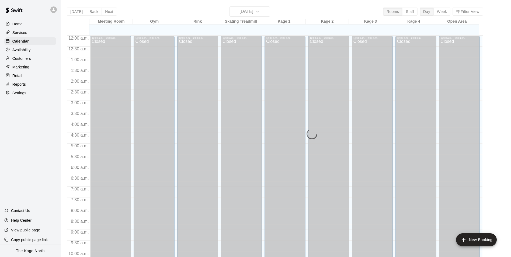
scroll to position [274, 0]
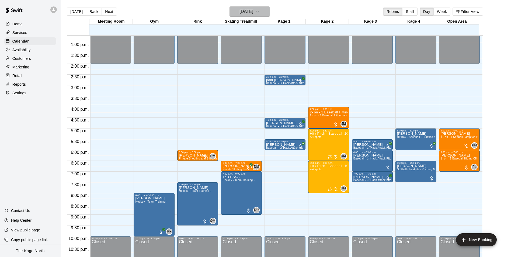
click at [253, 12] on h6 "[DATE]" at bounding box center [247, 12] width 14 height 8
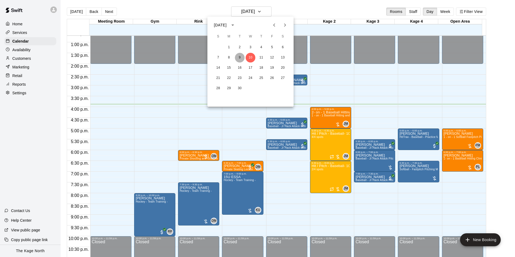
click at [242, 57] on button "9" at bounding box center [240, 58] width 10 height 10
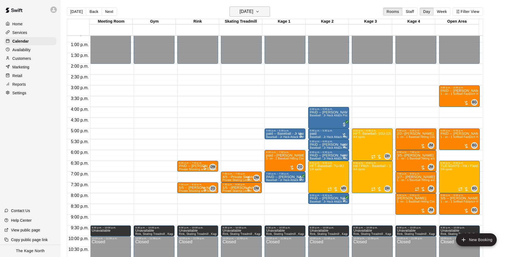
click at [253, 14] on h6 "[DATE]" at bounding box center [247, 12] width 14 height 8
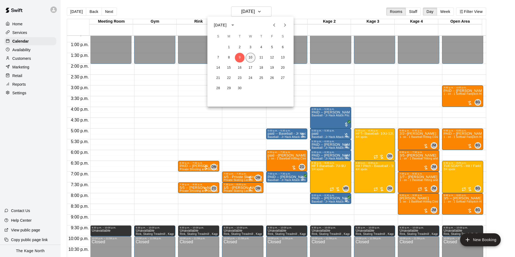
click at [251, 56] on button "10" at bounding box center [251, 58] width 10 height 10
